Goal: Information Seeking & Learning: Learn about a topic

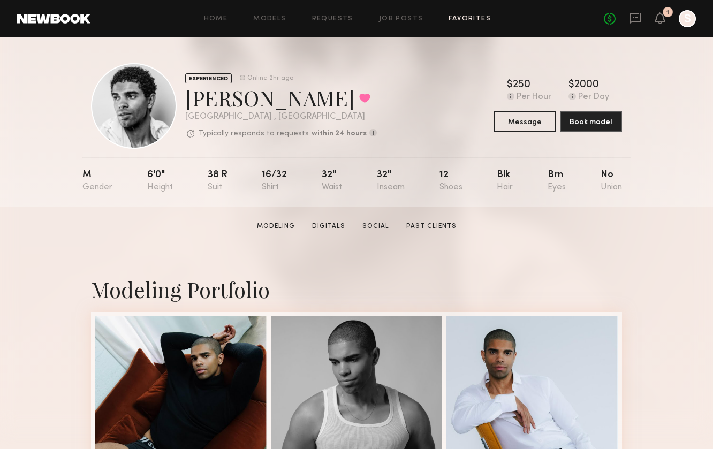
click at [467, 21] on link "Favorites" at bounding box center [470, 19] width 42 height 7
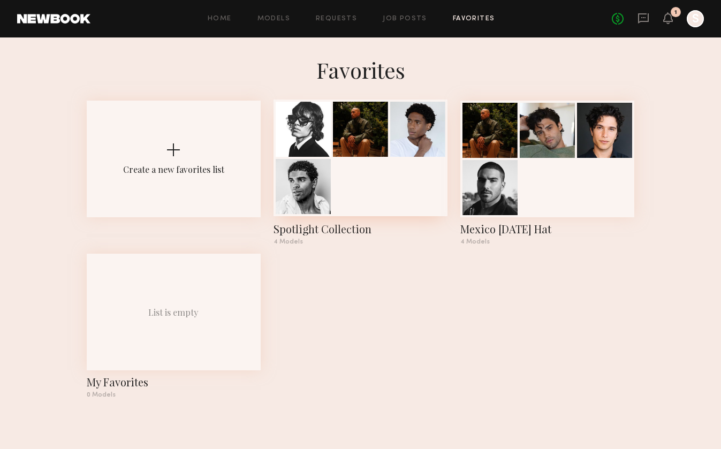
click at [299, 145] on div at bounding box center [303, 129] width 55 height 55
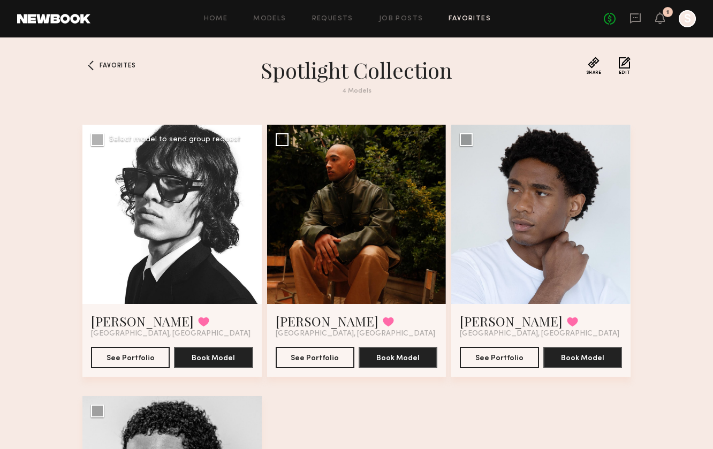
click at [178, 229] on div at bounding box center [171, 214] width 179 height 179
click at [104, 319] on link "[PERSON_NAME]" at bounding box center [142, 321] width 103 height 17
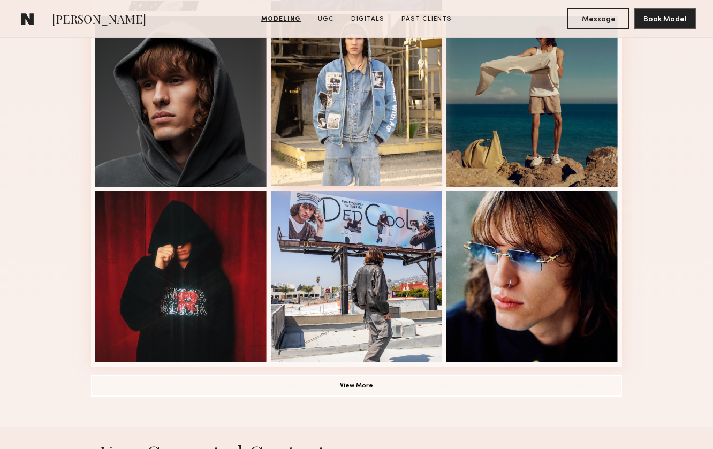
scroll to position [653, 0]
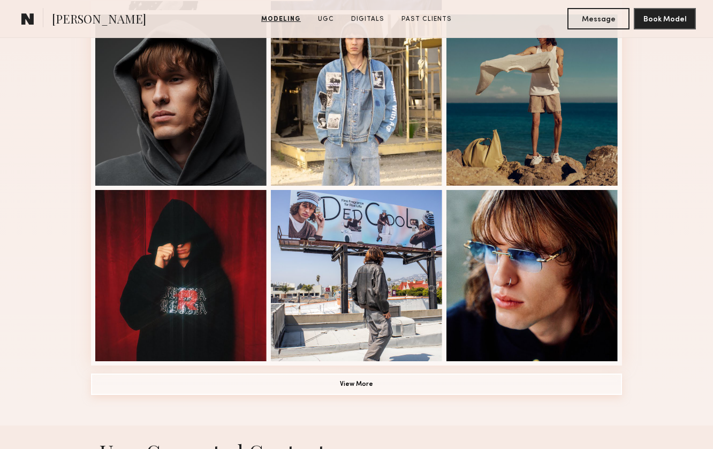
click at [310, 388] on button "View More" at bounding box center [356, 384] width 531 height 21
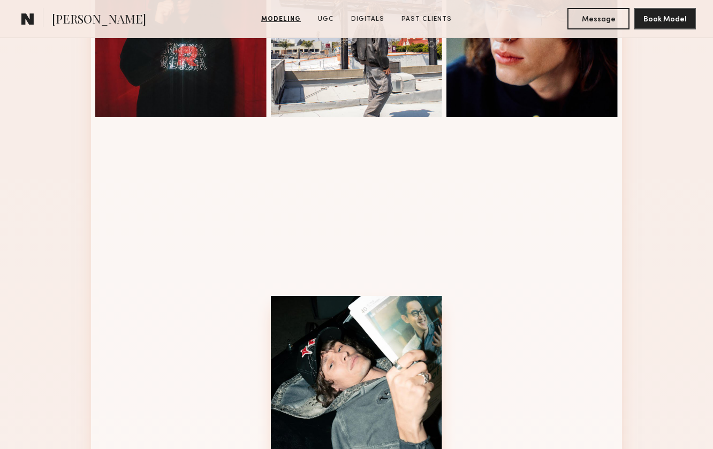
scroll to position [1010, 0]
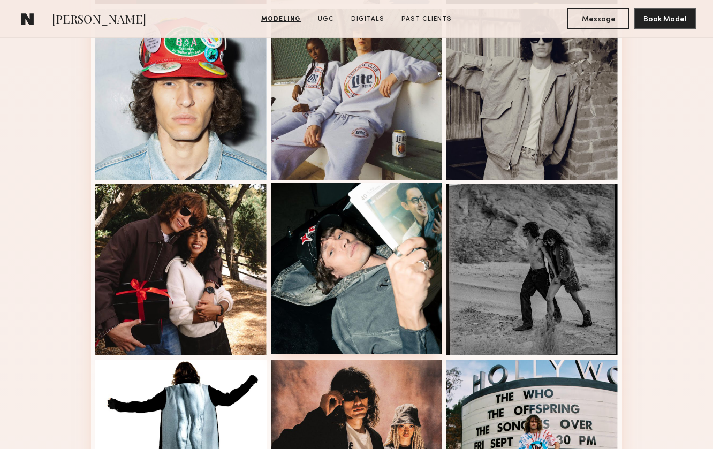
click at [368, 294] on div at bounding box center [356, 268] width 171 height 171
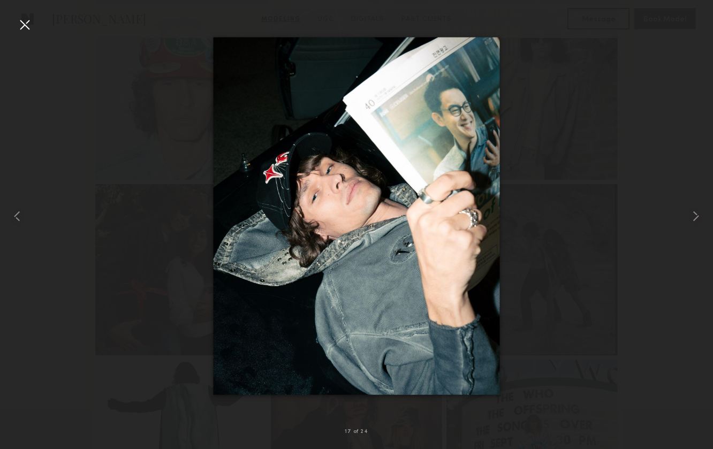
click at [564, 164] on div at bounding box center [356, 216] width 713 height 398
click at [446, 9] on nb-gallery-light "17 of 24" at bounding box center [356, 224] width 713 height 449
click at [28, 25] on div at bounding box center [24, 24] width 17 height 17
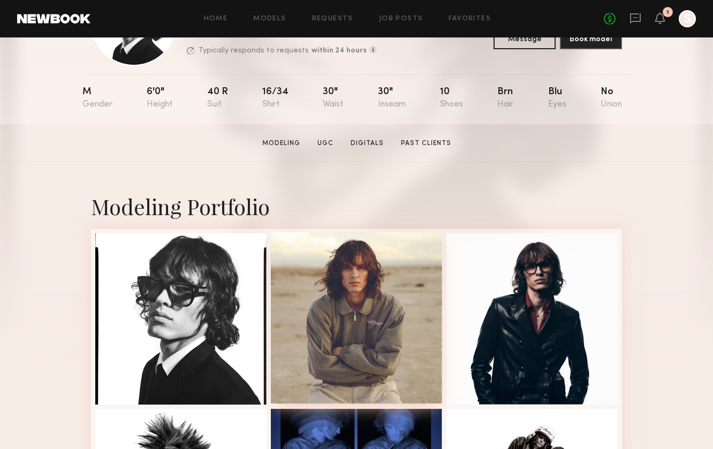
scroll to position [88, 0]
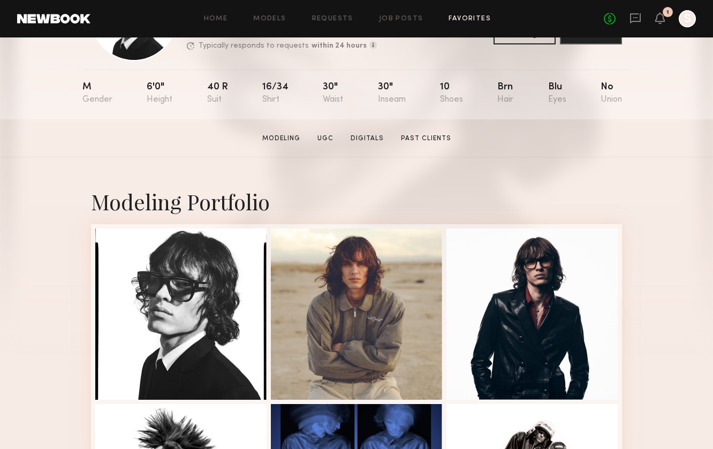
click at [464, 20] on link "Favorites" at bounding box center [470, 19] width 42 height 7
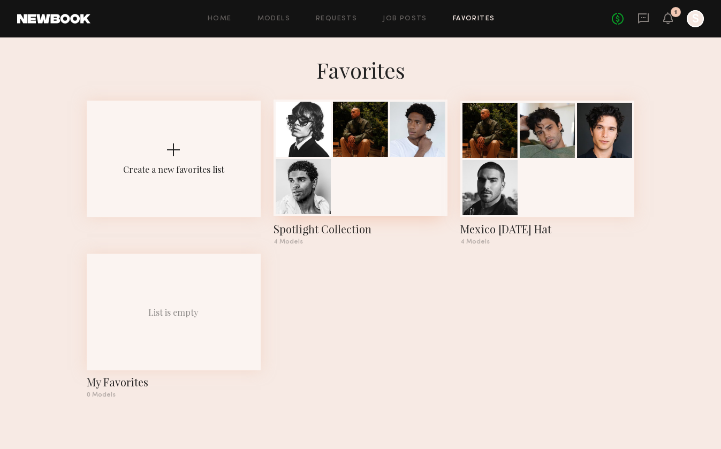
click at [330, 186] on div at bounding box center [303, 186] width 55 height 55
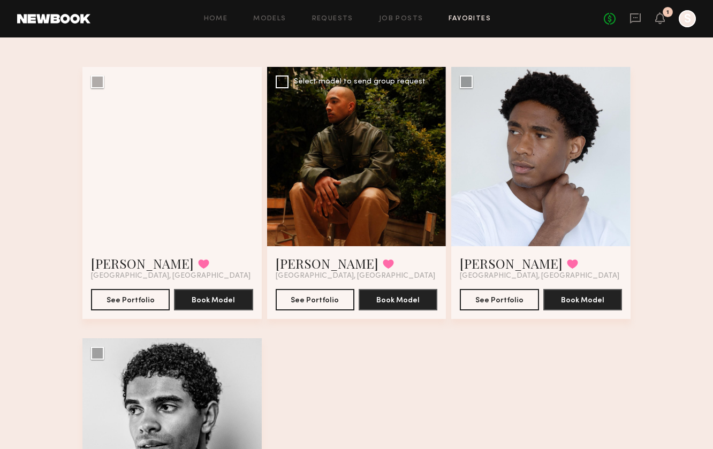
scroll to position [56, 0]
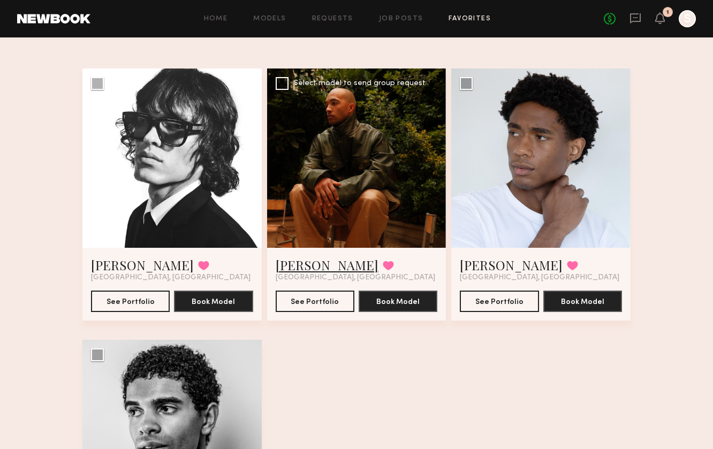
click at [302, 264] on link "[PERSON_NAME]" at bounding box center [327, 264] width 103 height 17
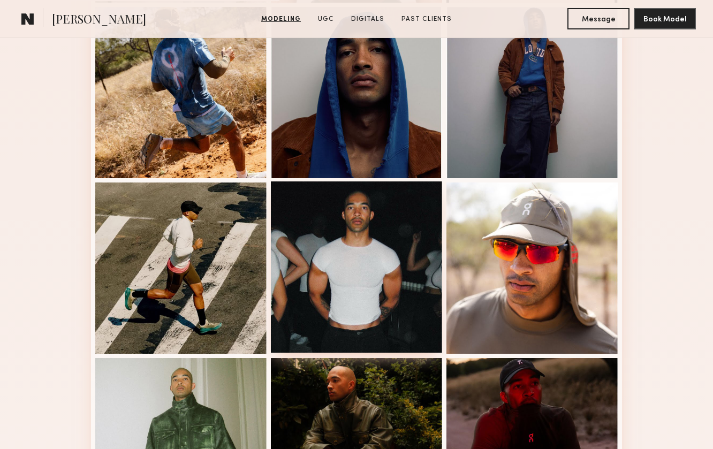
scroll to position [370, 0]
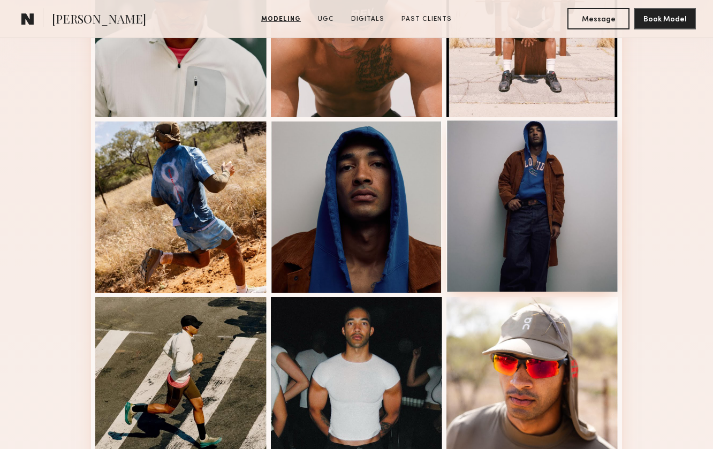
click at [512, 199] on div at bounding box center [531, 205] width 171 height 171
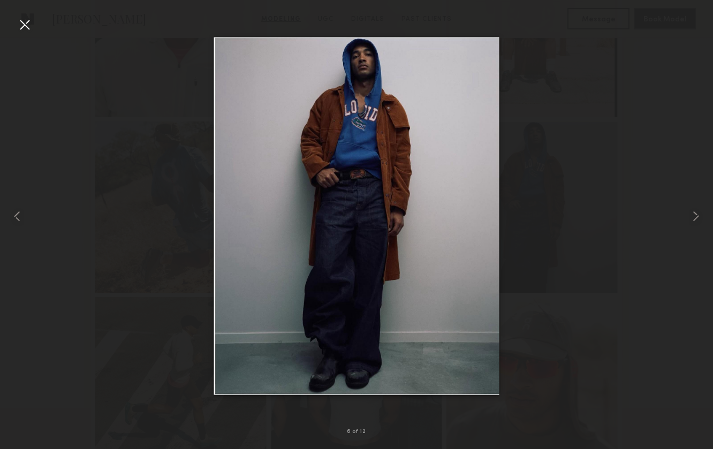
click at [347, 211] on img at bounding box center [356, 216] width 285 height 358
click at [362, 210] on img at bounding box center [356, 216] width 285 height 358
click at [21, 21] on div at bounding box center [24, 24] width 17 height 17
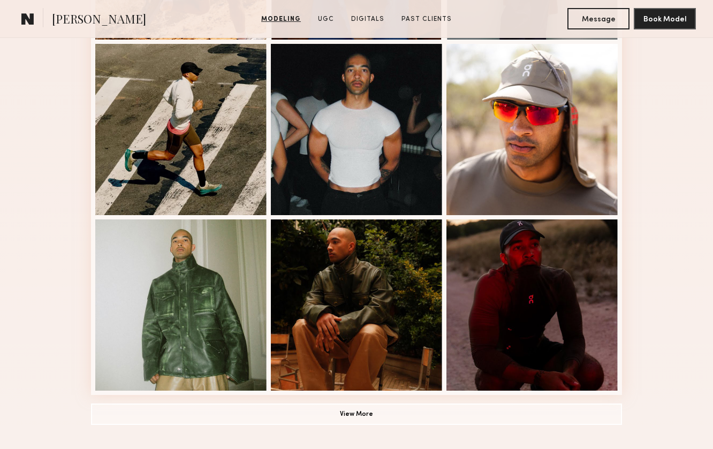
scroll to position [624, 0]
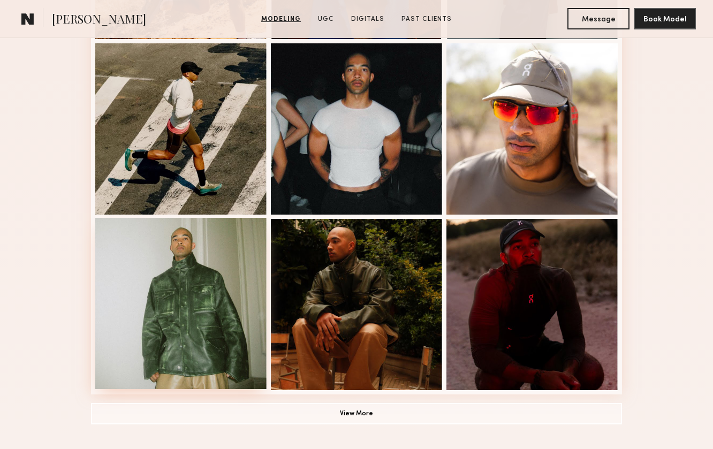
click at [177, 252] on div at bounding box center [180, 303] width 171 height 171
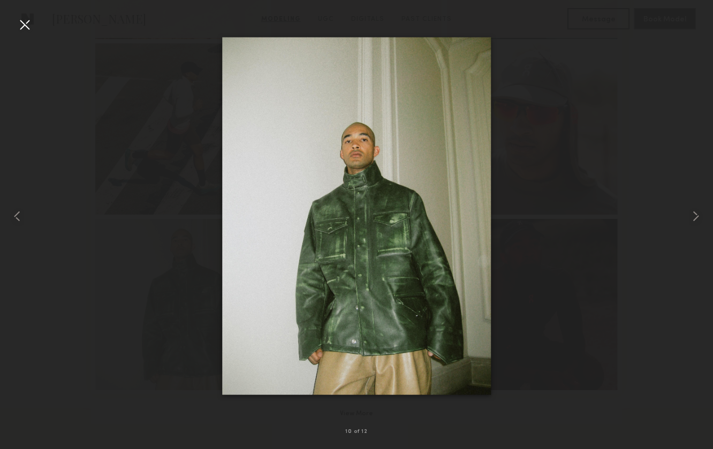
click at [603, 90] on div at bounding box center [356, 216] width 713 height 398
click at [551, 125] on div at bounding box center [356, 216] width 713 height 398
click at [26, 31] on div at bounding box center [24, 24] width 17 height 17
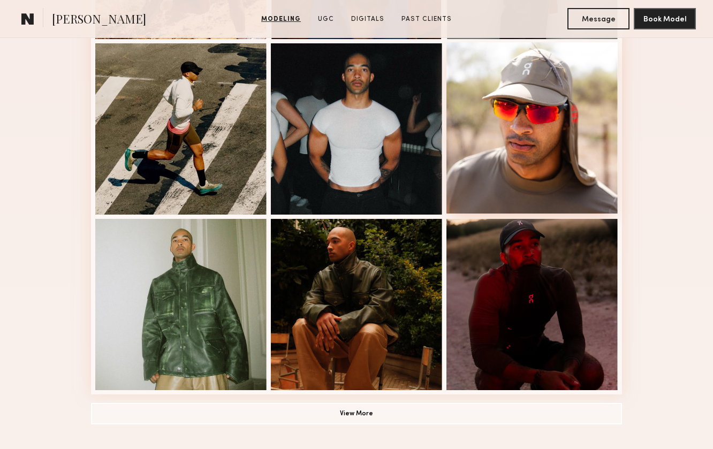
click at [522, 139] on div at bounding box center [531, 127] width 171 height 171
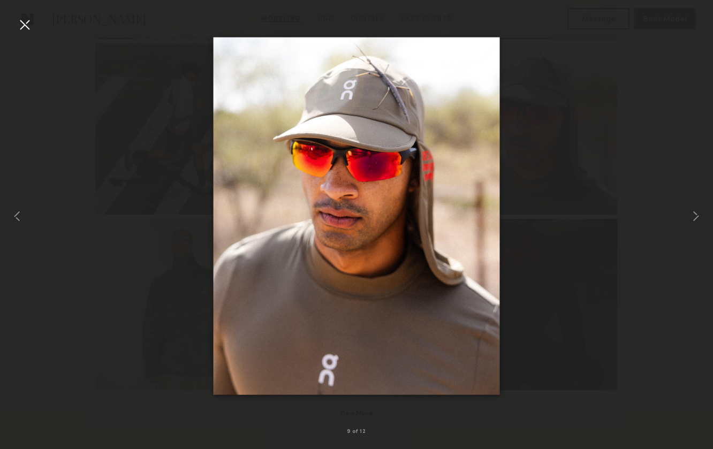
click at [28, 24] on div at bounding box center [24, 24] width 17 height 17
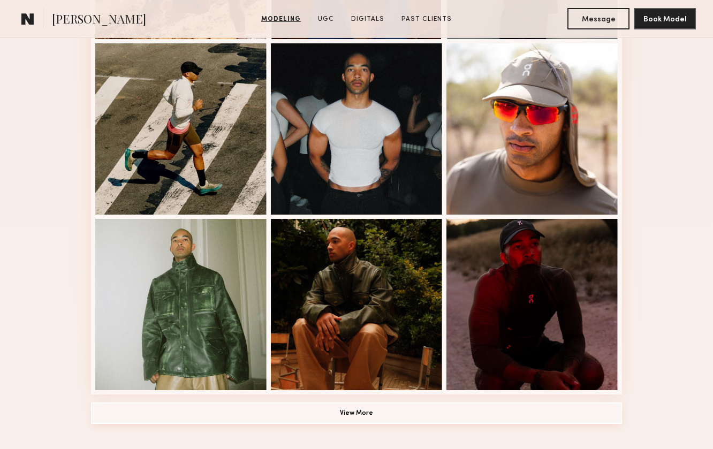
click at [292, 423] on button "View More" at bounding box center [356, 413] width 531 height 21
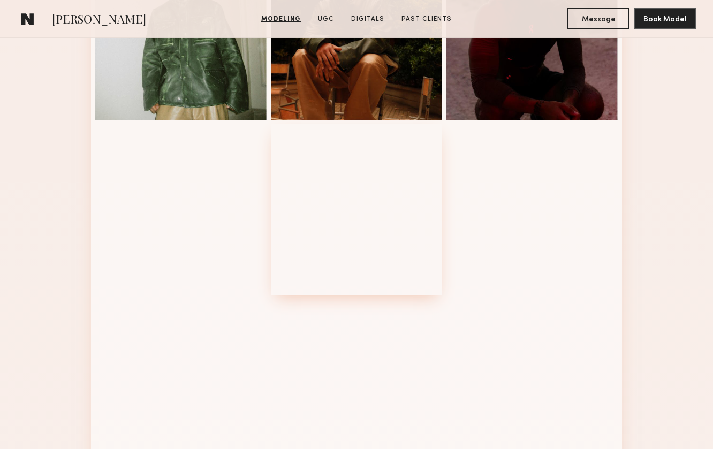
scroll to position [990, 0]
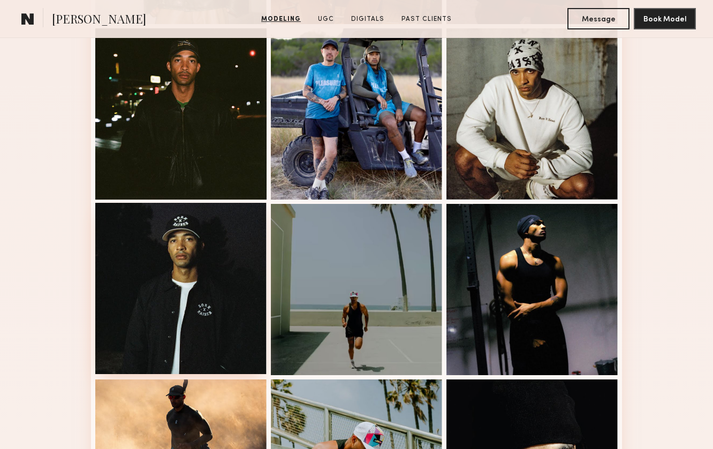
click at [176, 232] on div at bounding box center [180, 288] width 171 height 171
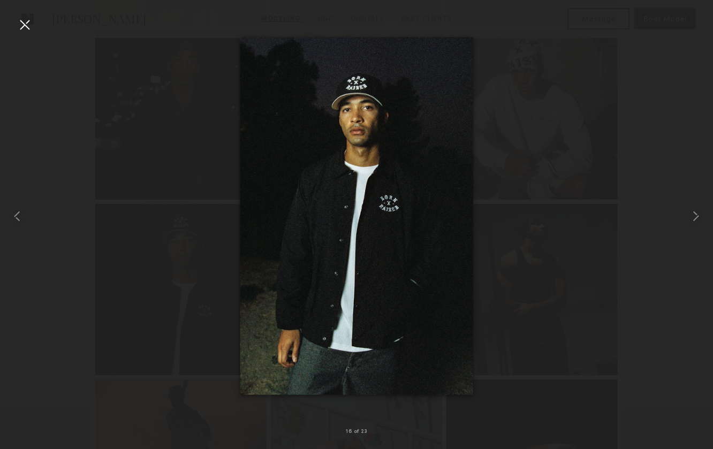
click at [547, 79] on div at bounding box center [356, 216] width 713 height 398
click at [26, 22] on div at bounding box center [24, 24] width 17 height 17
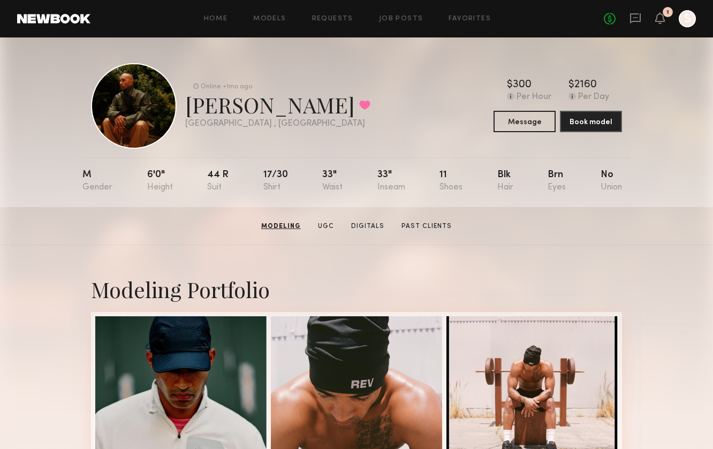
scroll to position [0, 0]
click at [470, 18] on link "Favorites" at bounding box center [470, 19] width 42 height 7
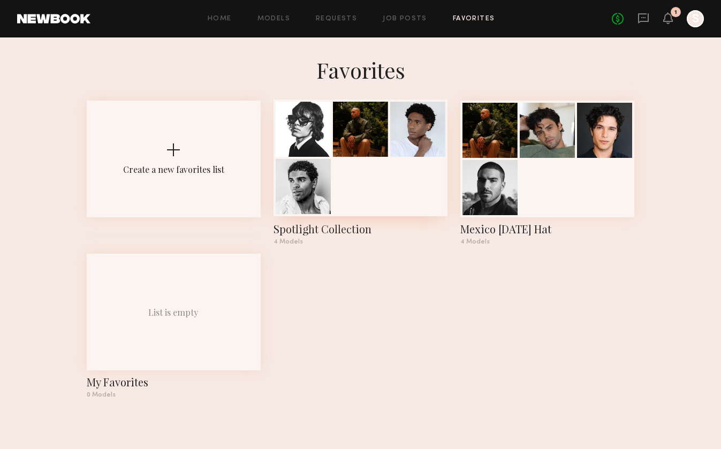
click at [378, 189] on div at bounding box center [361, 158] width 174 height 117
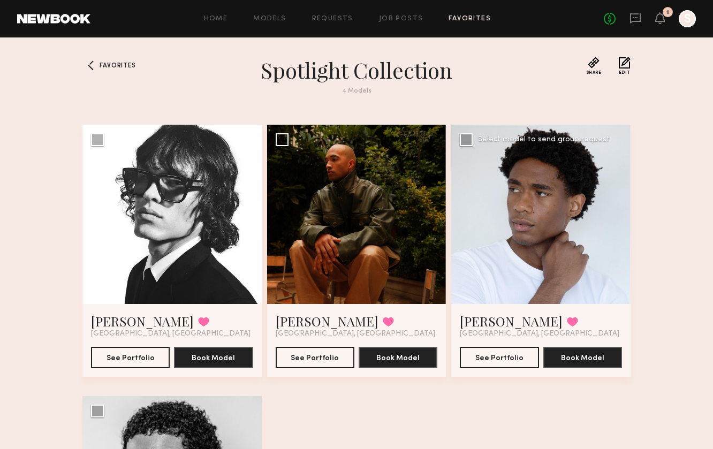
click at [539, 211] on div at bounding box center [540, 214] width 179 height 179
click at [478, 322] on link "Devin C." at bounding box center [511, 321] width 103 height 17
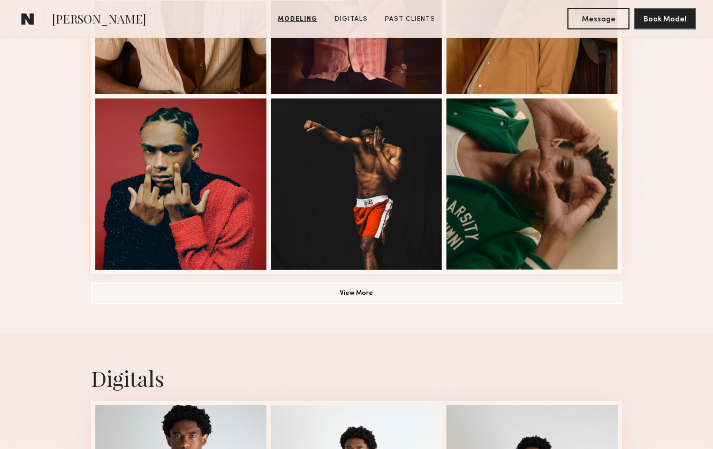
scroll to position [743, 0]
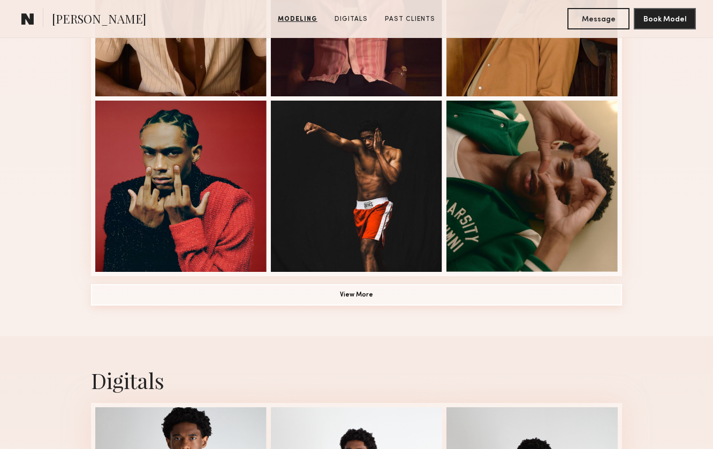
click at [423, 291] on button "View More" at bounding box center [356, 294] width 531 height 21
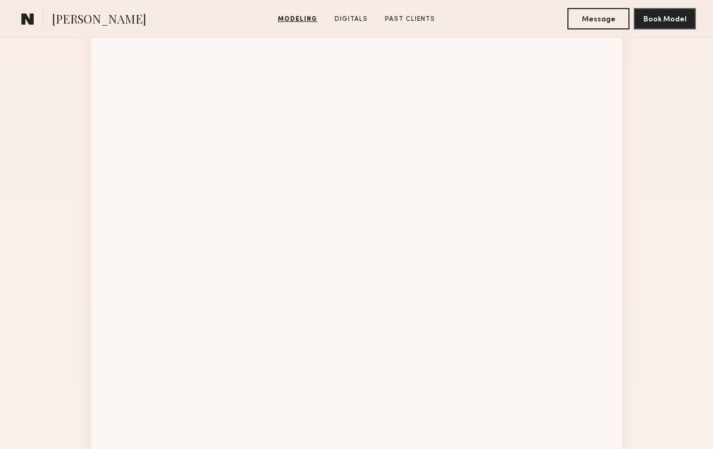
scroll to position [1249, 0]
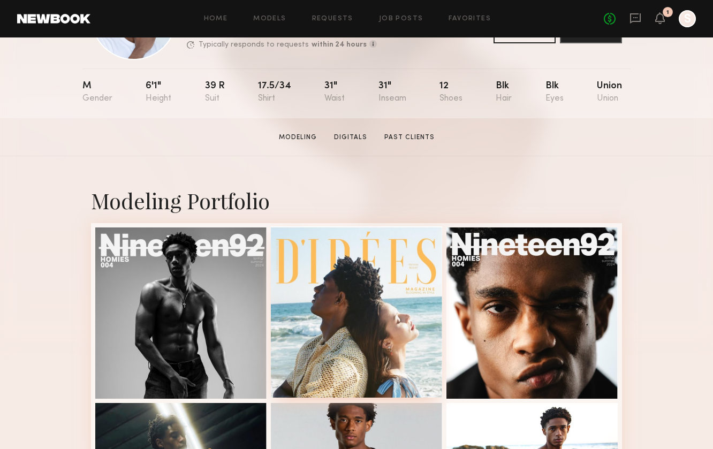
click at [423, 291] on div at bounding box center [356, 311] width 171 height 171
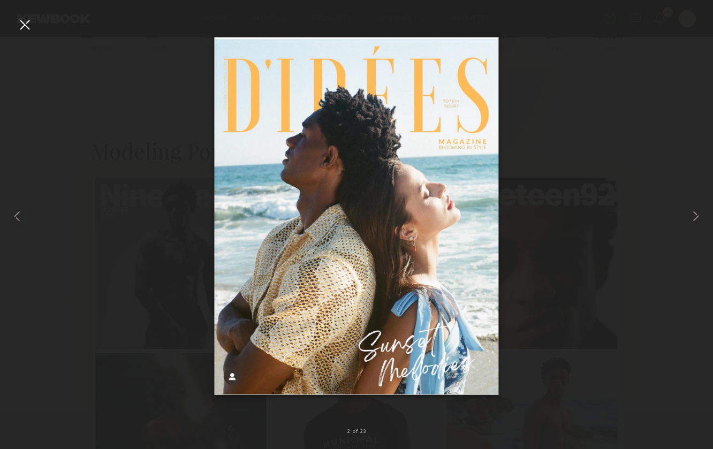
scroll to position [182, 0]
click at [550, 169] on div at bounding box center [356, 216] width 713 height 398
click at [26, 27] on div at bounding box center [24, 24] width 17 height 17
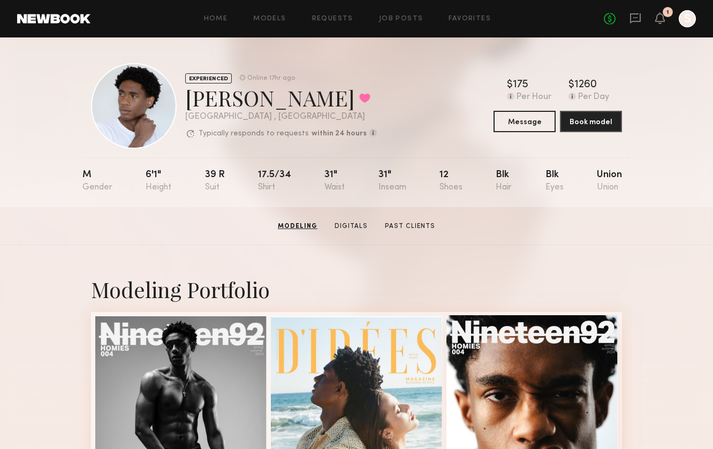
scroll to position [0, 0]
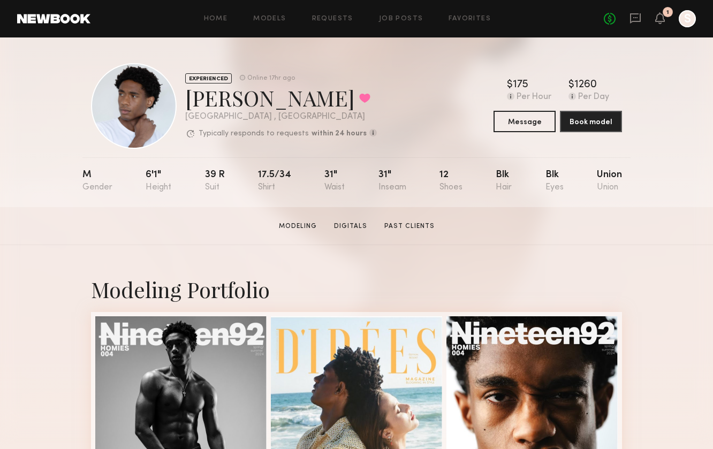
click at [460, 24] on div "Home Models Requests Job Posts Favorites Sign Out No fees up to $5,000 1 S" at bounding box center [392, 18] width 605 height 17
click at [467, 19] on link "Favorites" at bounding box center [470, 19] width 42 height 7
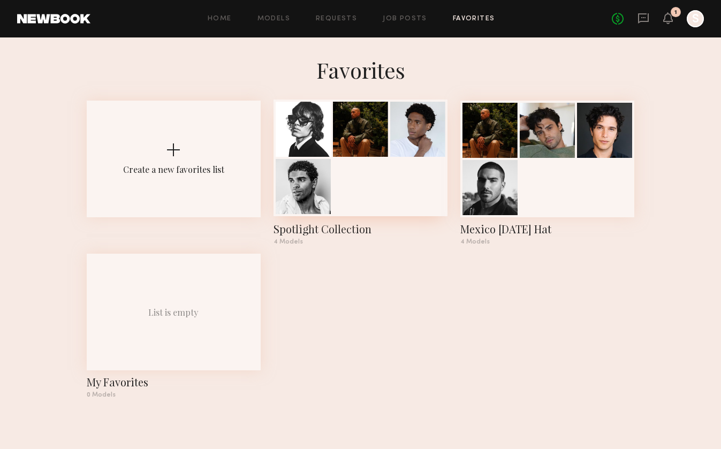
click at [349, 179] on div at bounding box center [361, 158] width 174 height 117
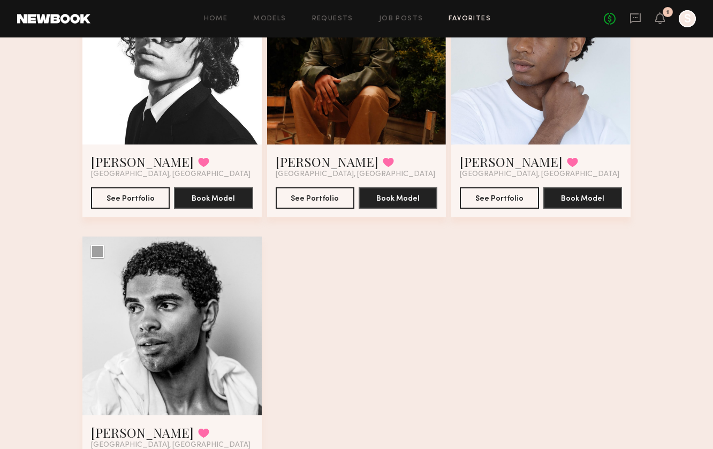
scroll to position [170, 0]
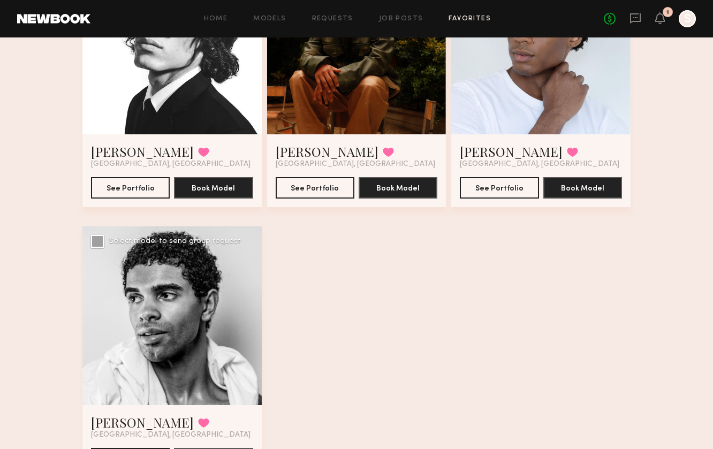
click at [233, 304] on div at bounding box center [171, 315] width 179 height 179
click at [205, 309] on div at bounding box center [171, 315] width 179 height 179
click at [110, 421] on link "[PERSON_NAME]" at bounding box center [142, 422] width 103 height 17
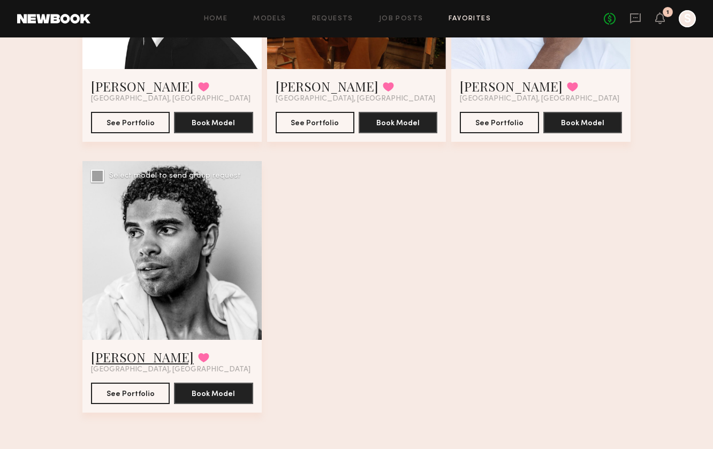
scroll to position [235, 0]
click at [124, 362] on link "[PERSON_NAME]" at bounding box center [142, 357] width 103 height 17
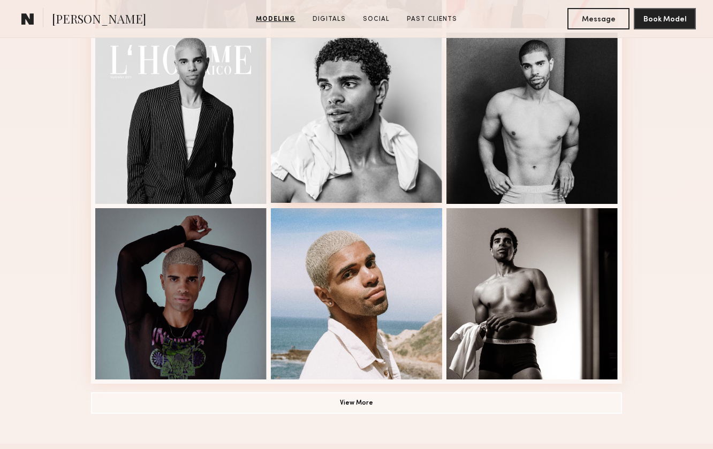
scroll to position [643, 0]
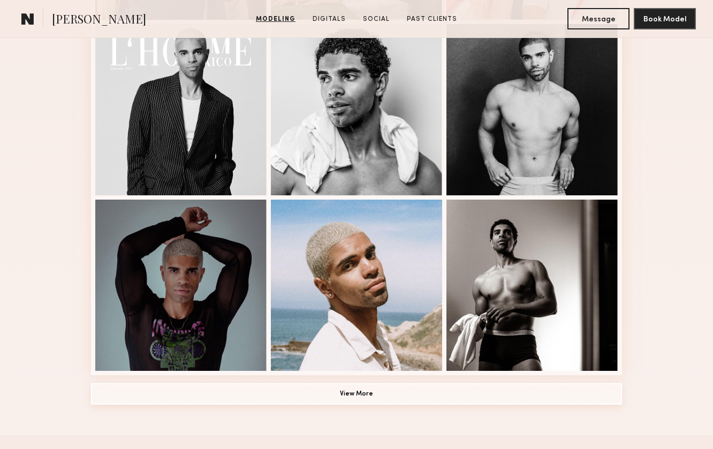
click at [350, 394] on button "View More" at bounding box center [356, 393] width 531 height 21
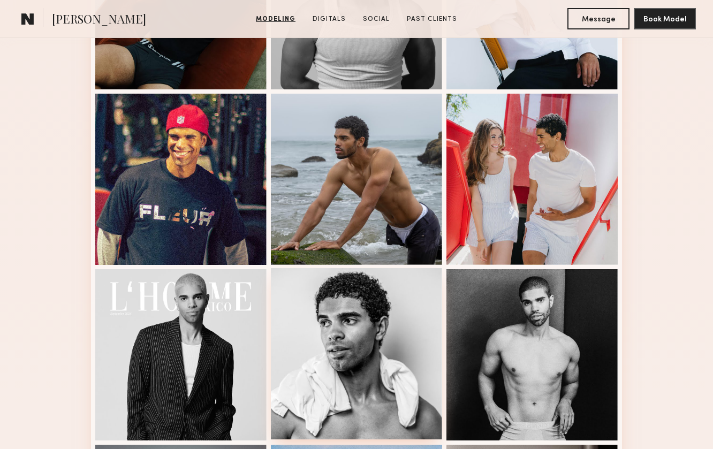
scroll to position [378, 0]
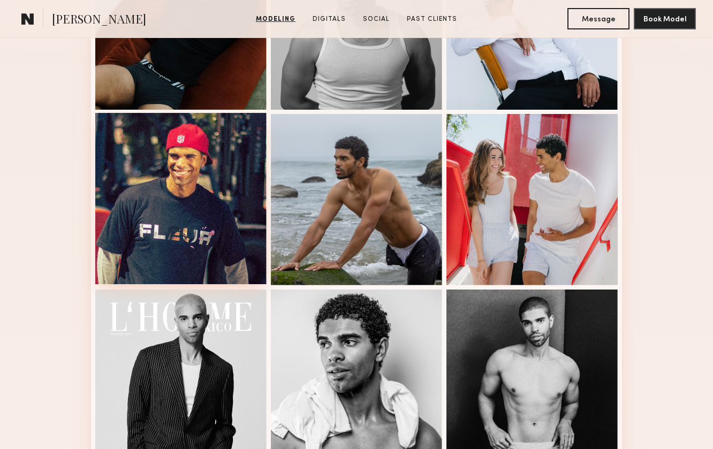
click at [208, 206] on div at bounding box center [180, 198] width 171 height 171
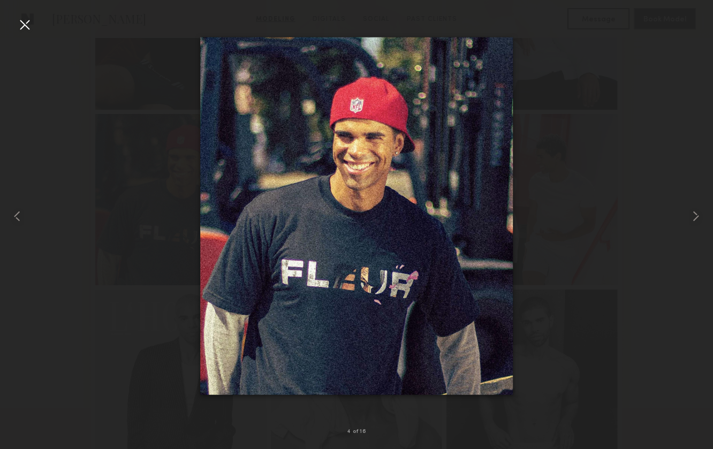
click at [576, 175] on div at bounding box center [356, 216] width 713 height 398
click at [28, 33] on div at bounding box center [24, 24] width 17 height 17
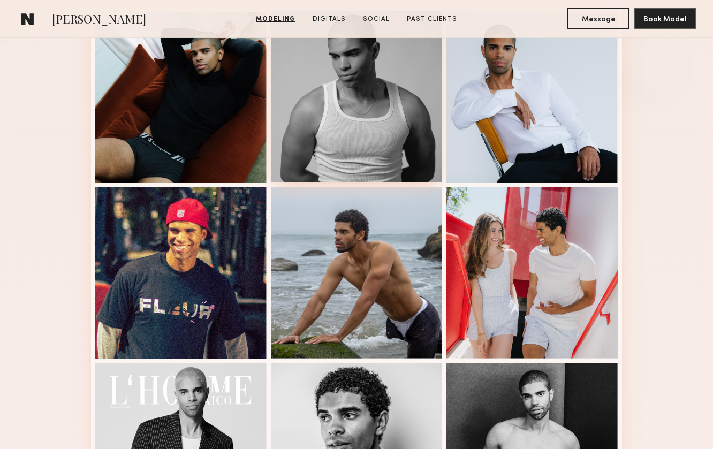
scroll to position [329, 0]
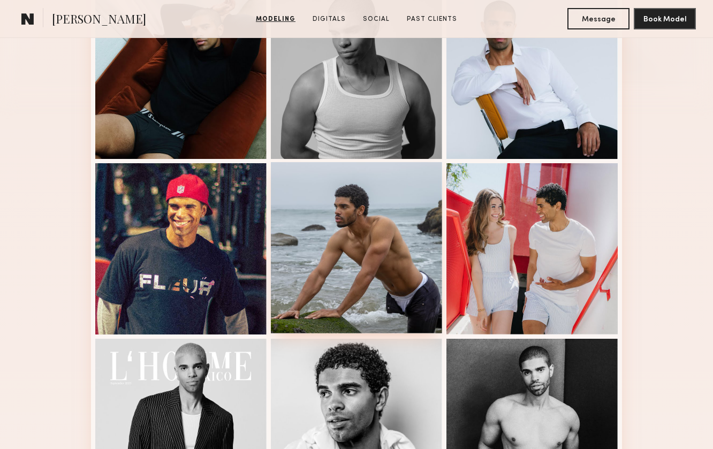
click at [349, 255] on div at bounding box center [356, 247] width 171 height 171
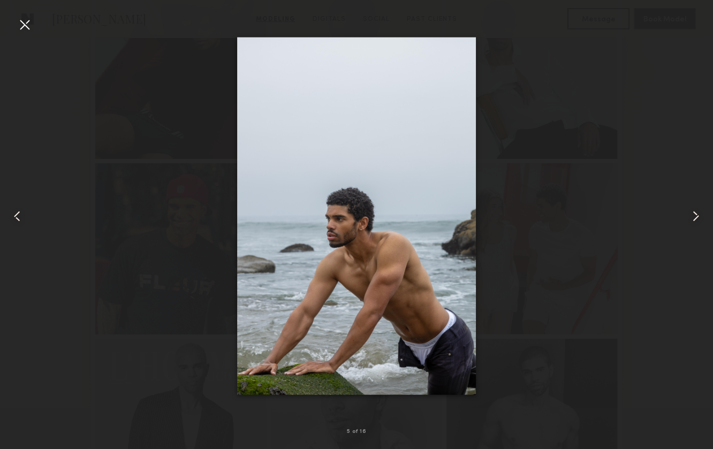
click at [24, 19] on div at bounding box center [24, 24] width 17 height 17
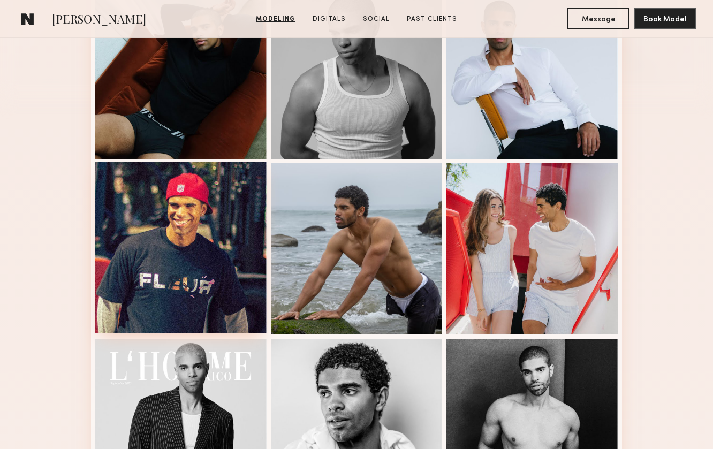
click at [168, 222] on div at bounding box center [180, 247] width 171 height 171
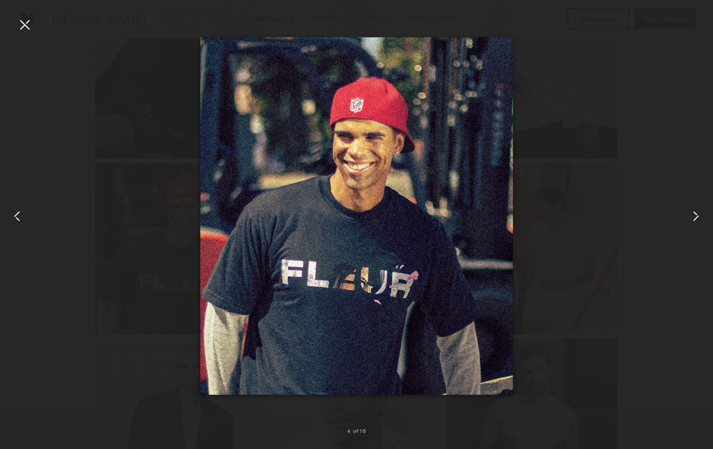
click at [378, 212] on img at bounding box center [356, 216] width 313 height 358
click at [28, 29] on div at bounding box center [24, 24] width 17 height 17
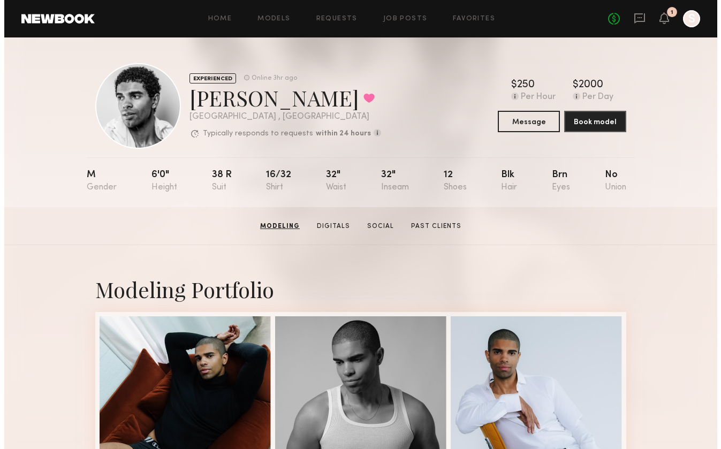
scroll to position [0, 0]
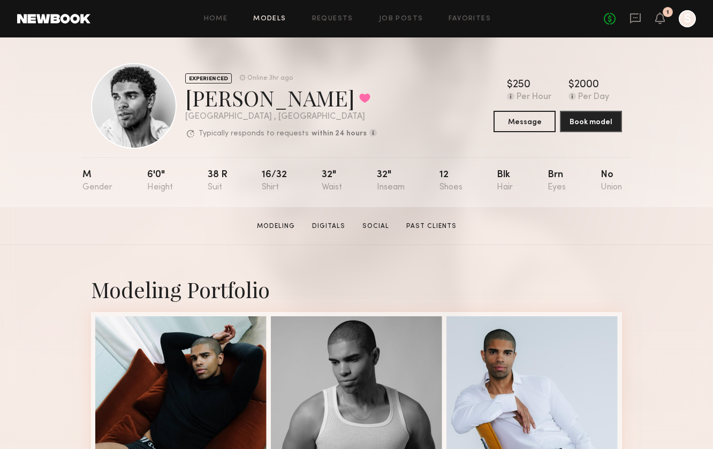
click at [271, 19] on link "Models" at bounding box center [269, 19] width 33 height 7
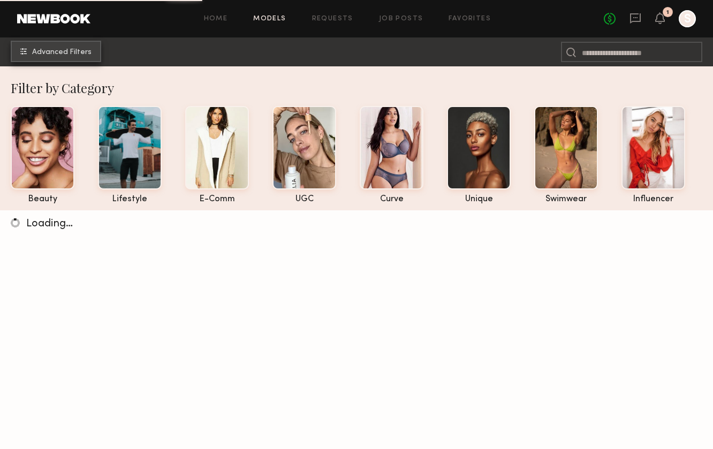
click at [75, 49] on span "Advanced Filters" at bounding box center [61, 52] width 59 height 7
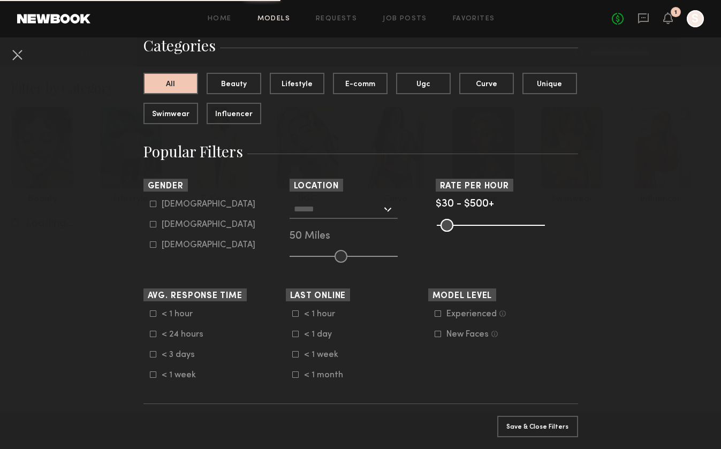
scroll to position [93, 0]
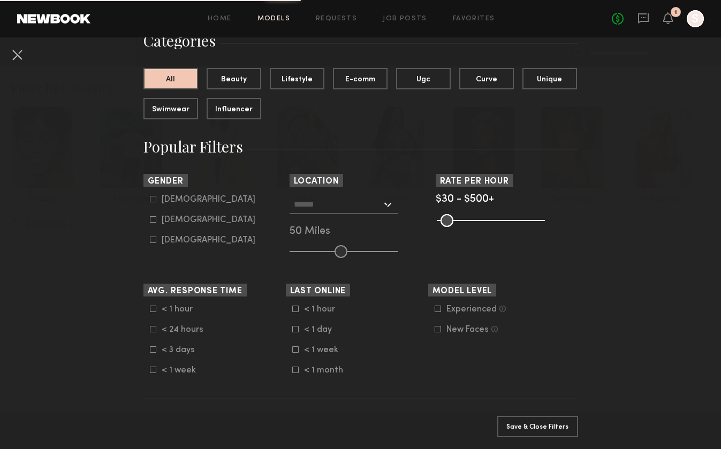
click at [148, 194] on nb-browse-filter "Gender [DEMOGRAPHIC_DATA] [DEMOGRAPHIC_DATA] [DEMOGRAPHIC_DATA]" at bounding box center [214, 209] width 142 height 71
click at [150, 200] on icon at bounding box center [153, 199] width 6 height 6
type input "*"
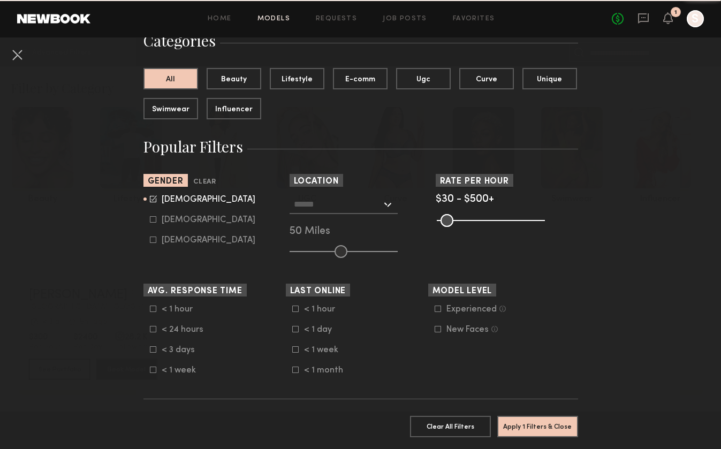
click at [311, 196] on input "text" at bounding box center [338, 204] width 88 height 18
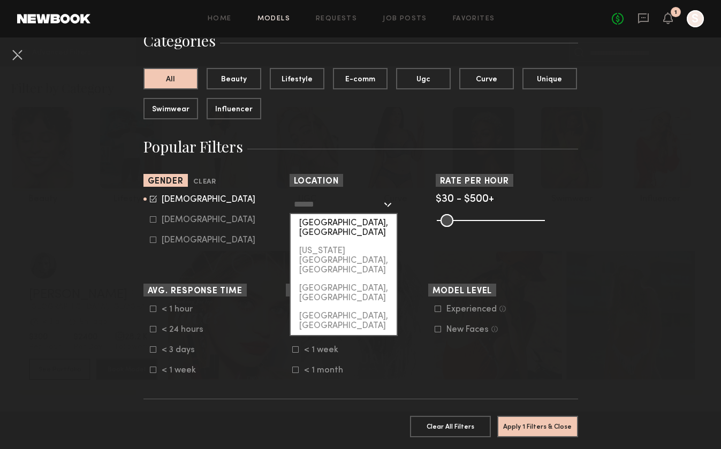
click at [335, 219] on div "[GEOGRAPHIC_DATA], [GEOGRAPHIC_DATA]" at bounding box center [344, 228] width 106 height 28
type input "**********"
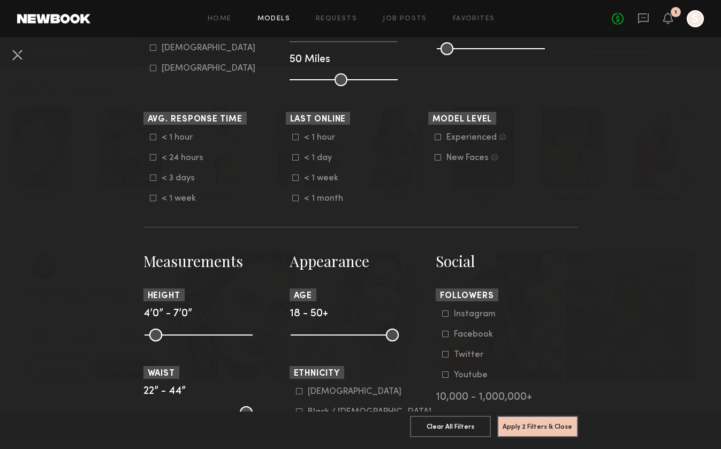
scroll to position [294, 0]
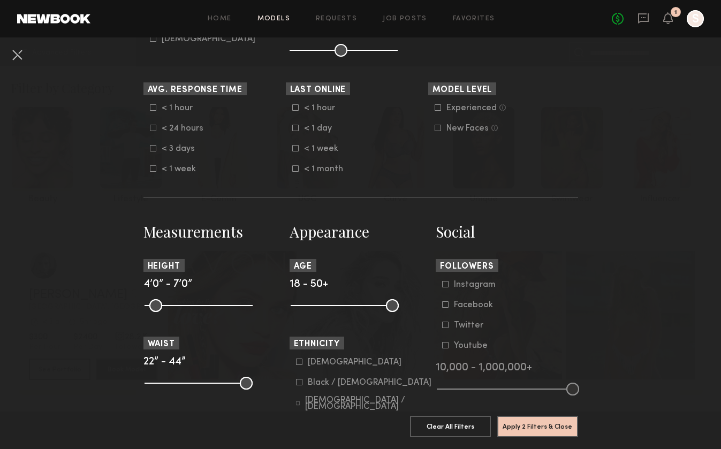
drag, startPoint x: 380, startPoint y: 302, endPoint x: 327, endPoint y: 307, distance: 52.7
click at [327, 307] on common-range-minmax at bounding box center [344, 304] width 108 height 13
drag, startPoint x: 391, startPoint y: 308, endPoint x: 331, endPoint y: 308, distance: 59.4
type input "**"
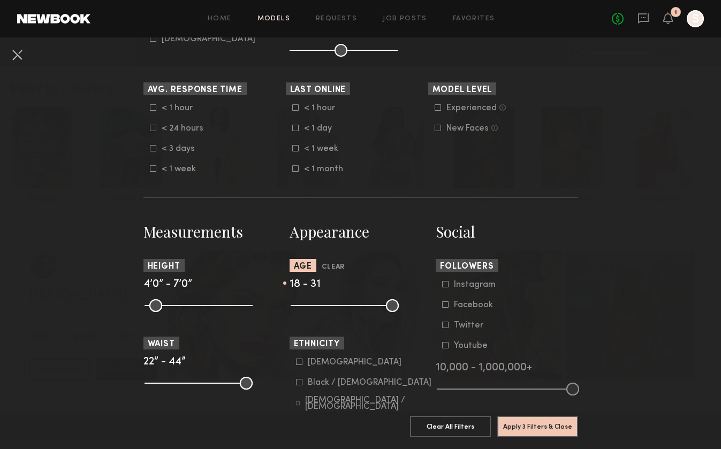
click at [331, 308] on input "range" at bounding box center [345, 305] width 108 height 13
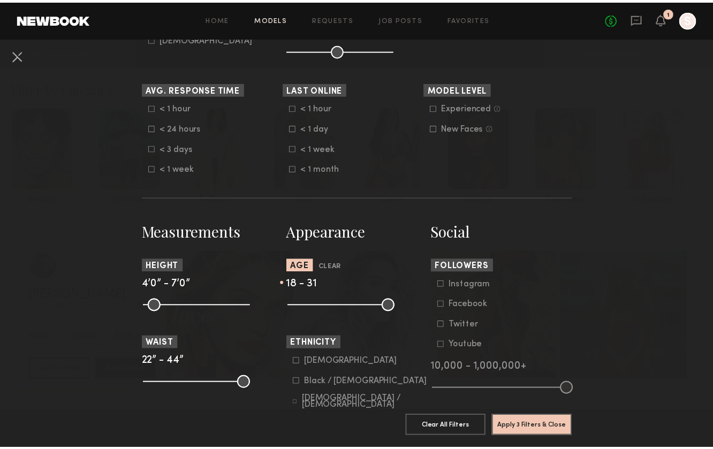
scroll to position [292, 0]
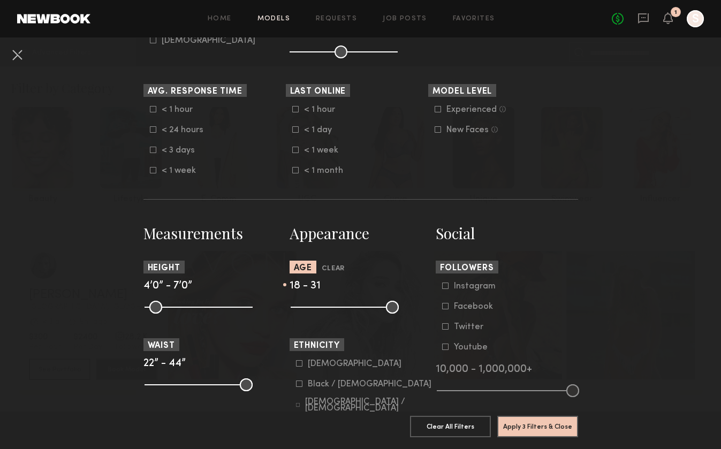
click at [296, 385] on icon at bounding box center [299, 384] width 6 height 6
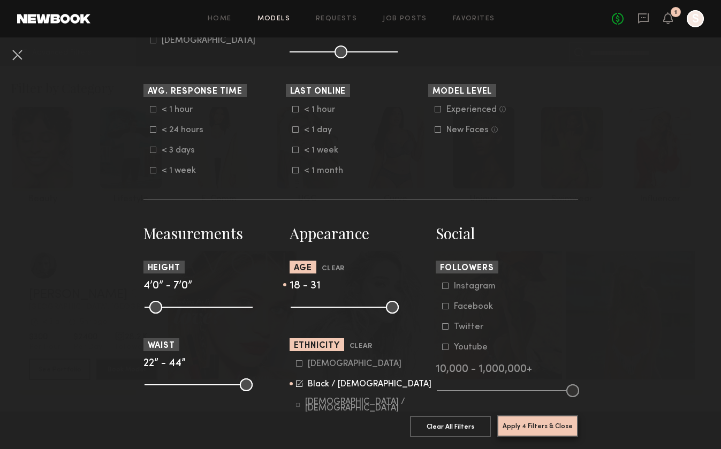
click at [531, 422] on button "Apply 4 Filters & Close" at bounding box center [537, 425] width 81 height 21
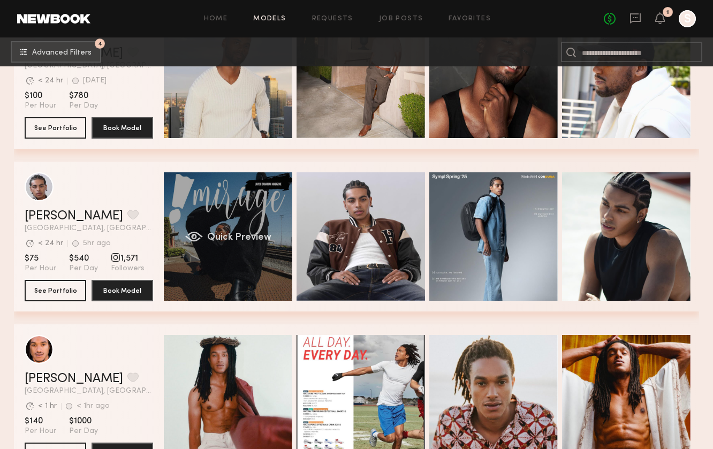
scroll to position [2062, 0]
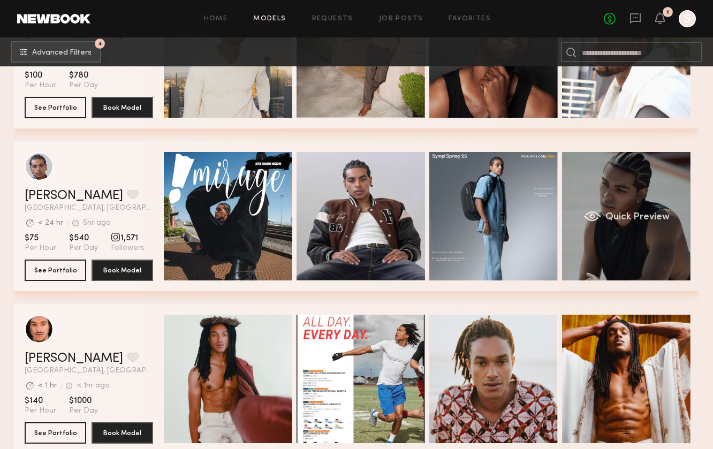
click at [627, 204] on div "Quick Preview" at bounding box center [626, 216] width 128 height 128
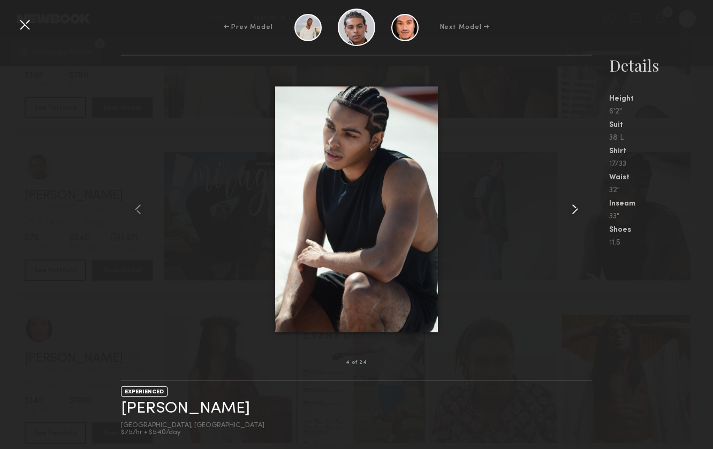
click at [576, 208] on common-icon at bounding box center [574, 209] width 17 height 17
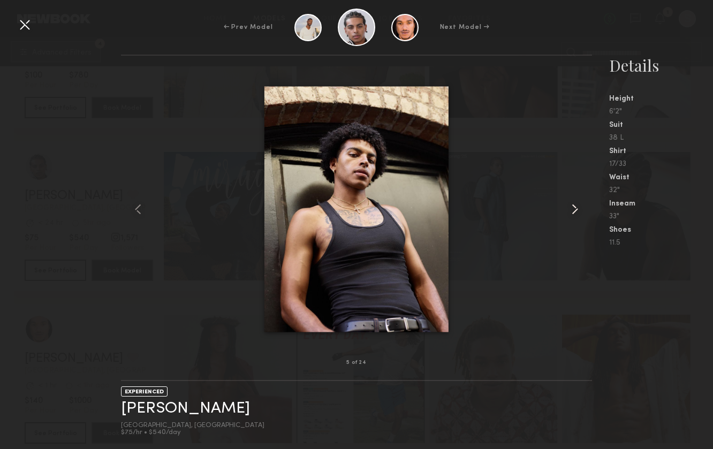
click at [576, 208] on common-icon at bounding box center [574, 209] width 17 height 17
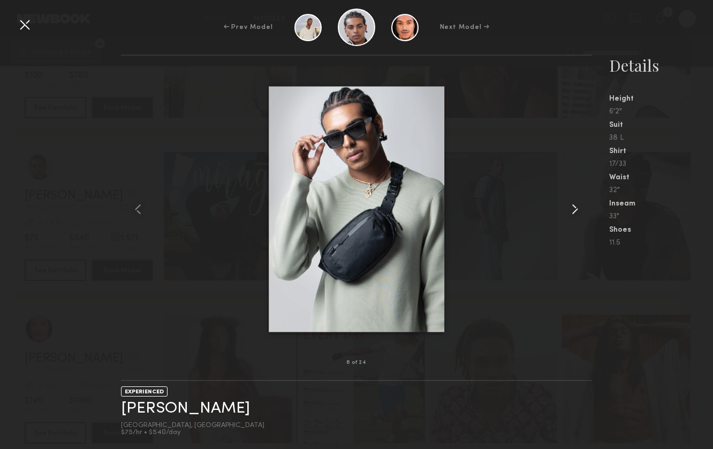
click at [576, 208] on common-icon at bounding box center [574, 209] width 17 height 17
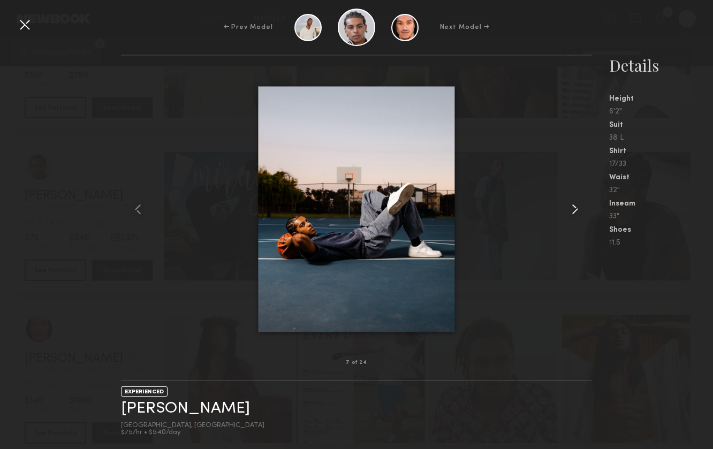
click at [576, 208] on common-icon at bounding box center [574, 209] width 17 height 17
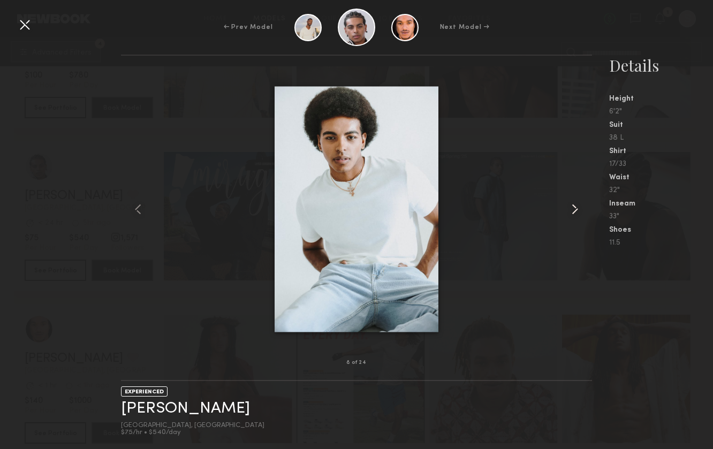
click at [576, 208] on common-icon at bounding box center [574, 209] width 17 height 17
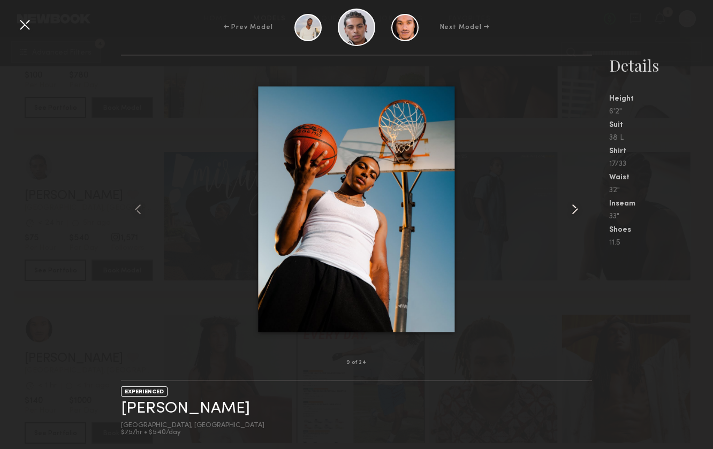
click at [576, 208] on common-icon at bounding box center [574, 209] width 17 height 17
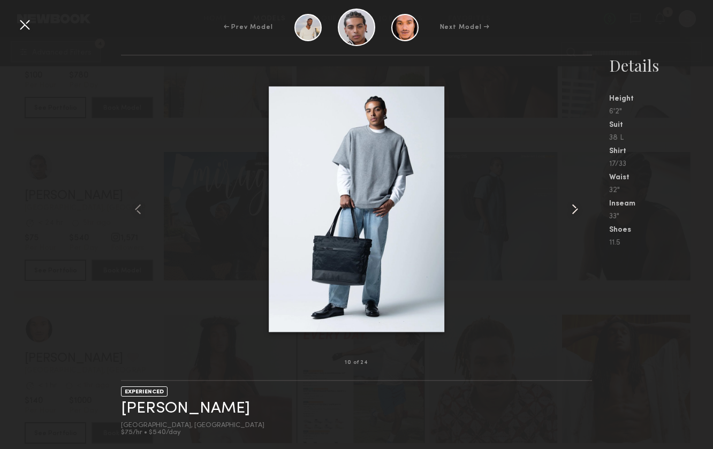
click at [576, 208] on common-icon at bounding box center [574, 209] width 17 height 17
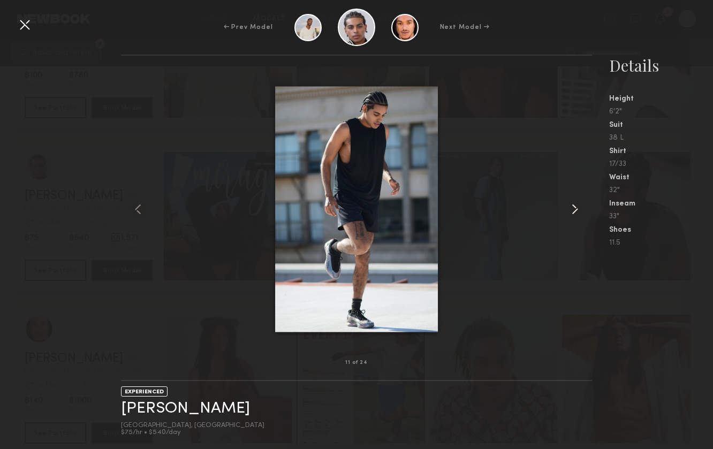
click at [576, 208] on common-icon at bounding box center [574, 209] width 17 height 17
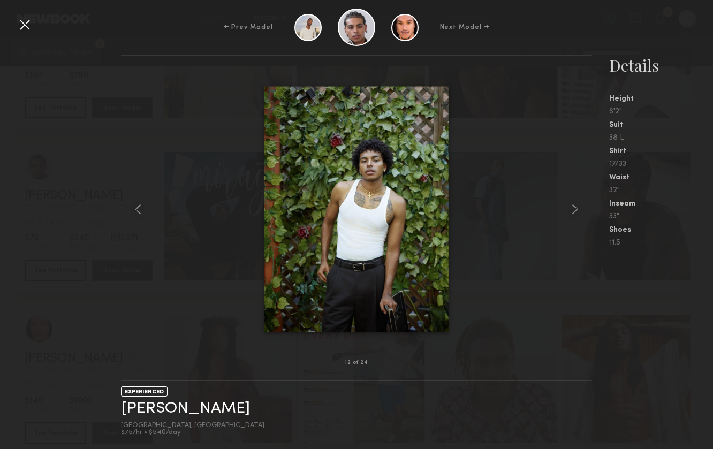
click at [23, 26] on div at bounding box center [24, 24] width 17 height 17
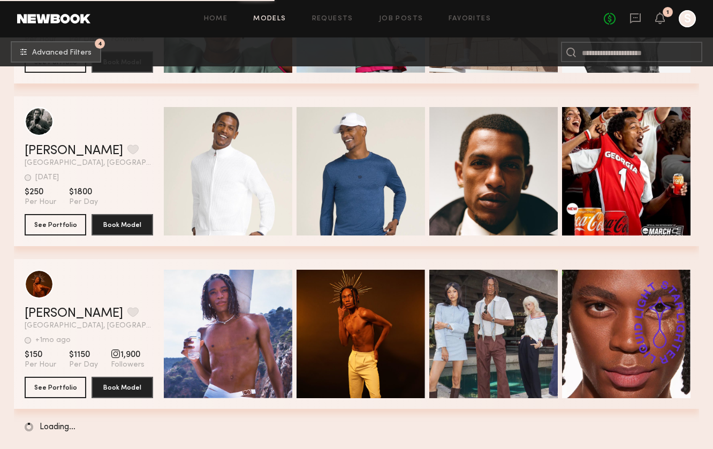
scroll to position [3734, 0]
